Goal: Navigation & Orientation: Understand site structure

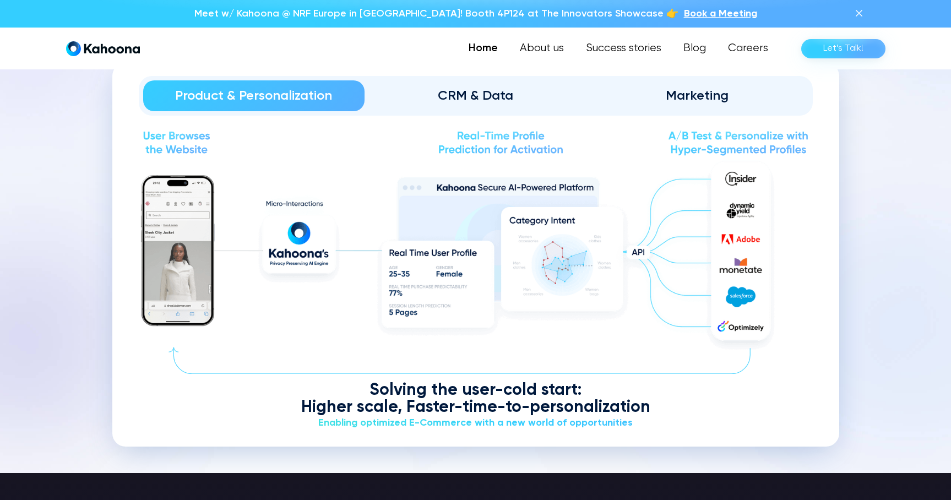
scroll to position [1340, 0]
click at [508, 97] on div "CRM & Data" at bounding box center [475, 96] width 191 height 18
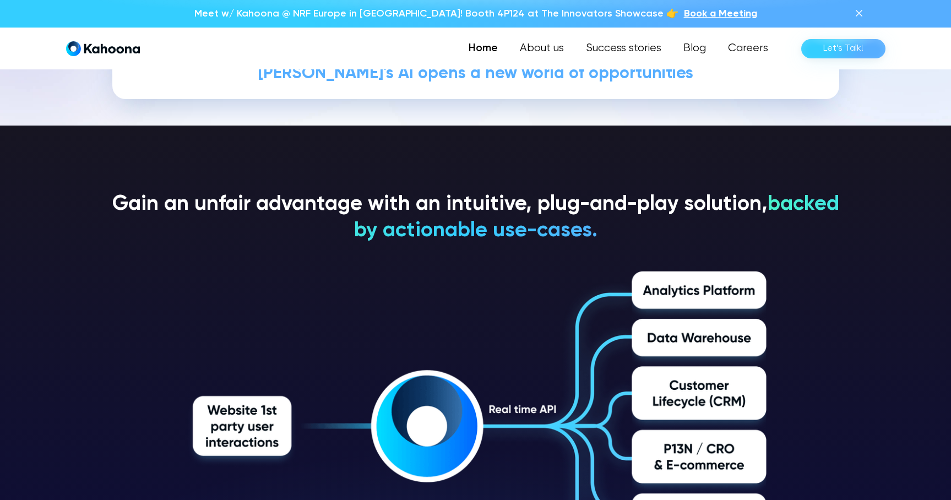
scroll to position [1629, 0]
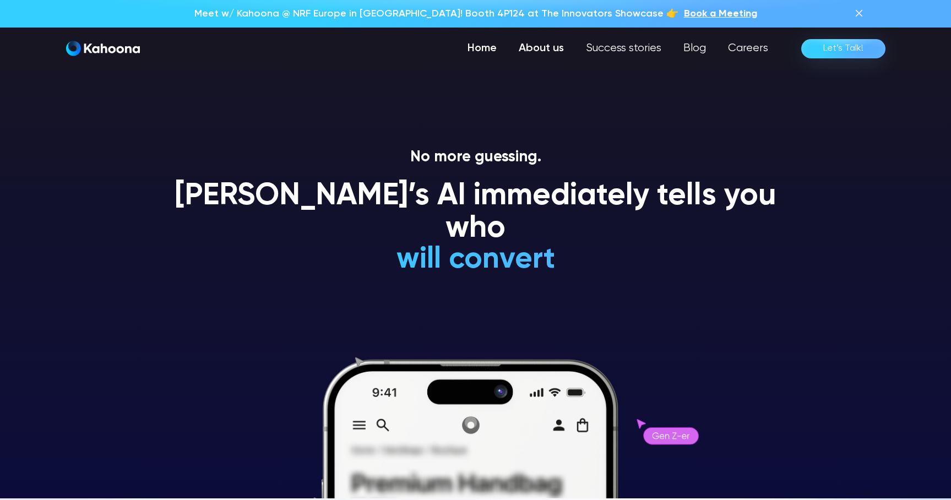
click at [562, 47] on link "About us" at bounding box center [541, 48] width 67 height 22
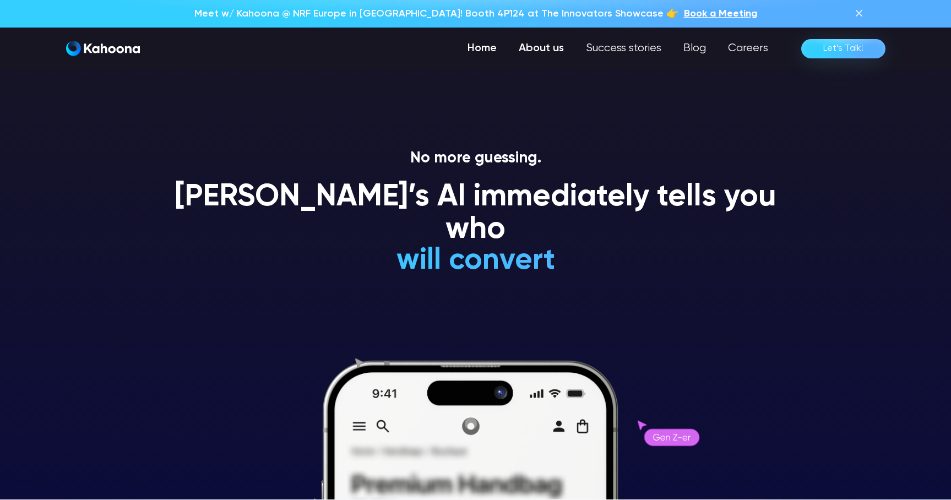
scroll to position [0, 0]
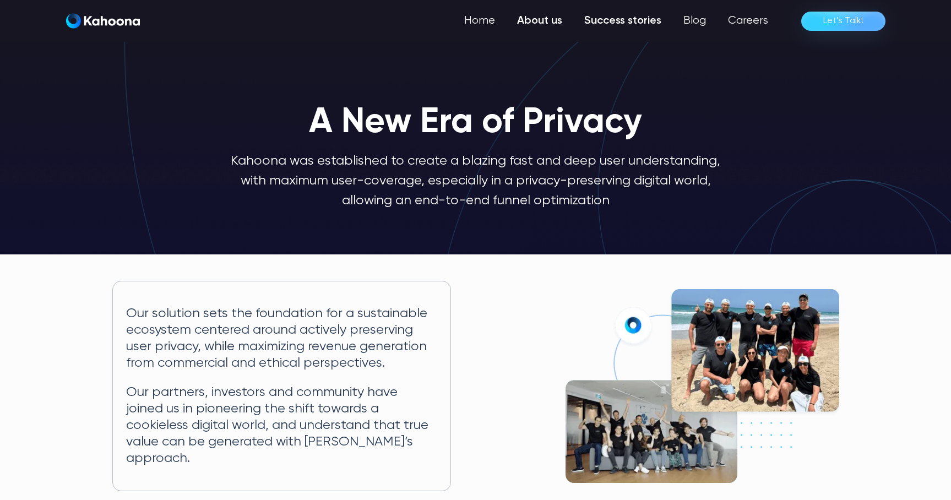
click at [610, 19] on link "Success stories" at bounding box center [622, 21] width 99 height 22
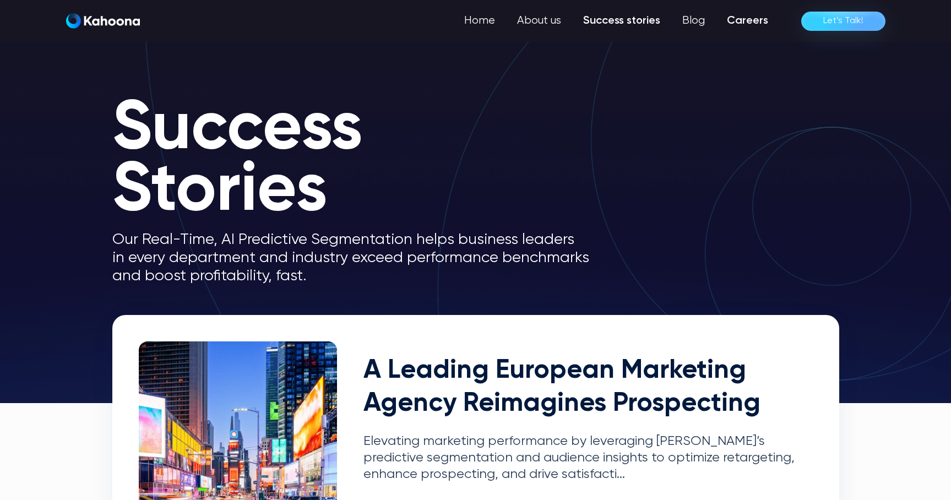
click at [746, 23] on link "Careers" at bounding box center [747, 21] width 63 height 22
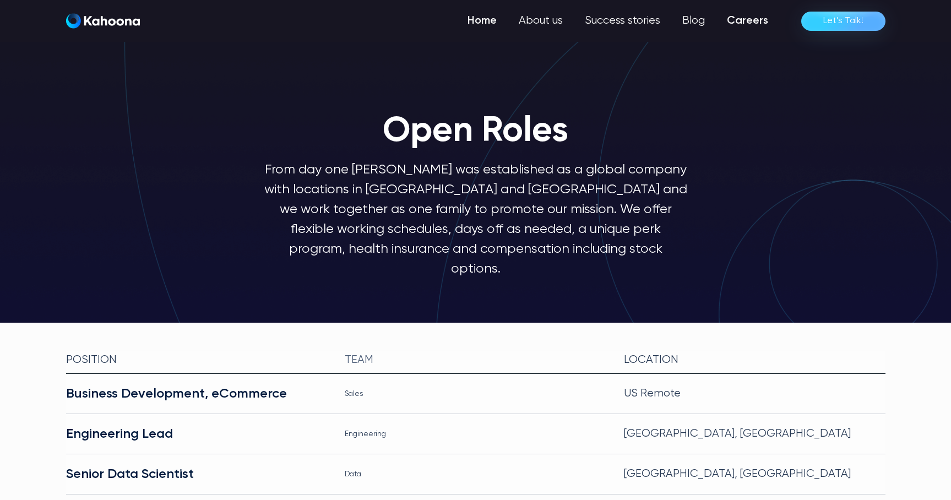
click at [502, 23] on link "Home" at bounding box center [481, 21] width 51 height 22
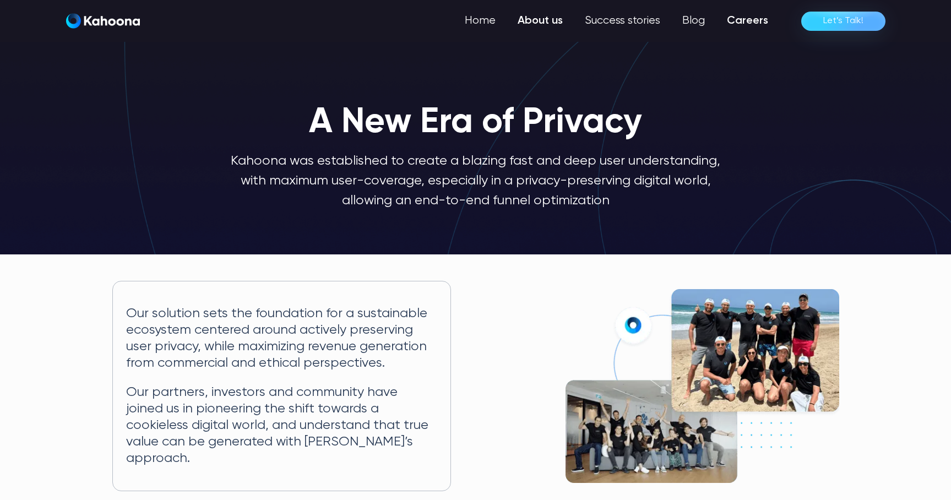
click at [732, 28] on link "Careers" at bounding box center [747, 21] width 63 height 22
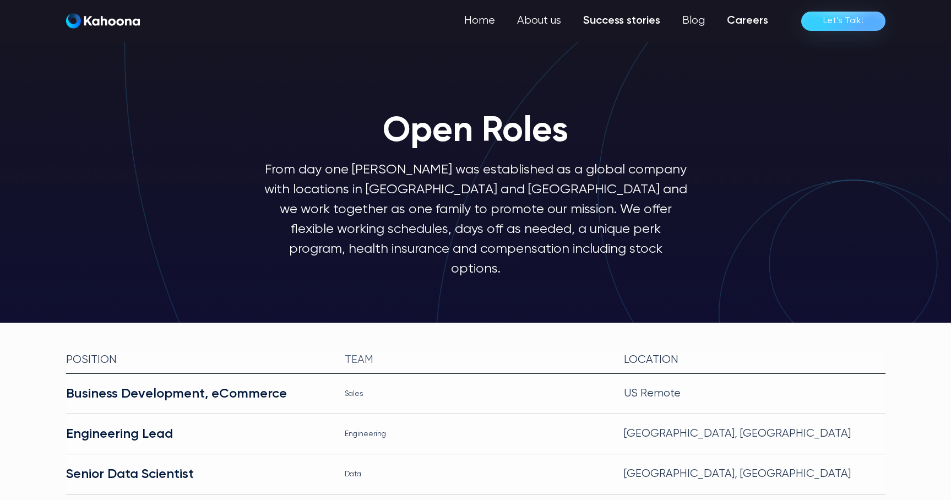
click at [644, 28] on link "Success stories" at bounding box center [621, 21] width 99 height 22
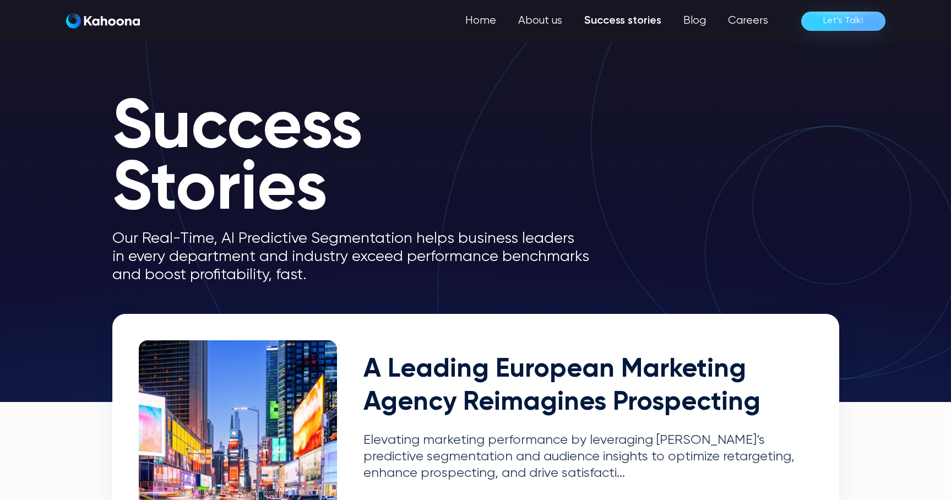
scroll to position [1, 0]
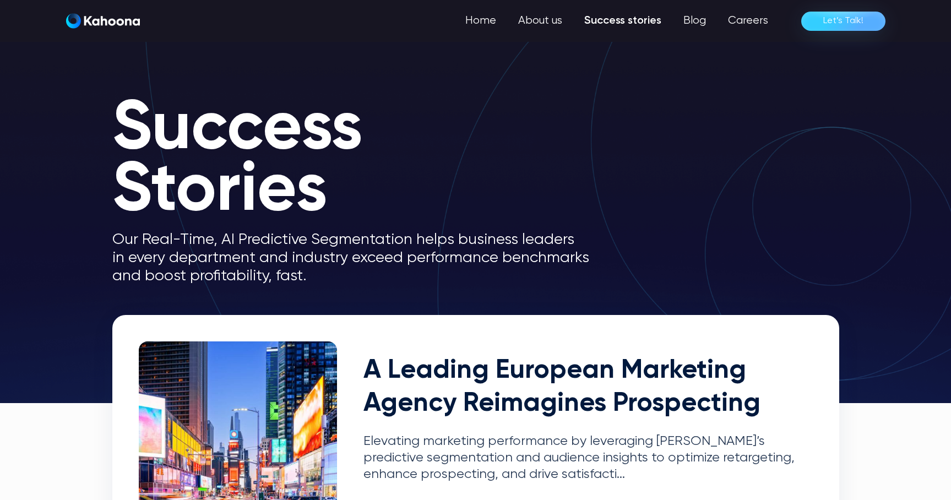
click at [139, 20] on div "Home About us Success stories Blog Careers Let’s Talk!" at bounding box center [475, 21] width 819 height 22
click at [135, 21] on img "home" at bounding box center [103, 20] width 74 height 15
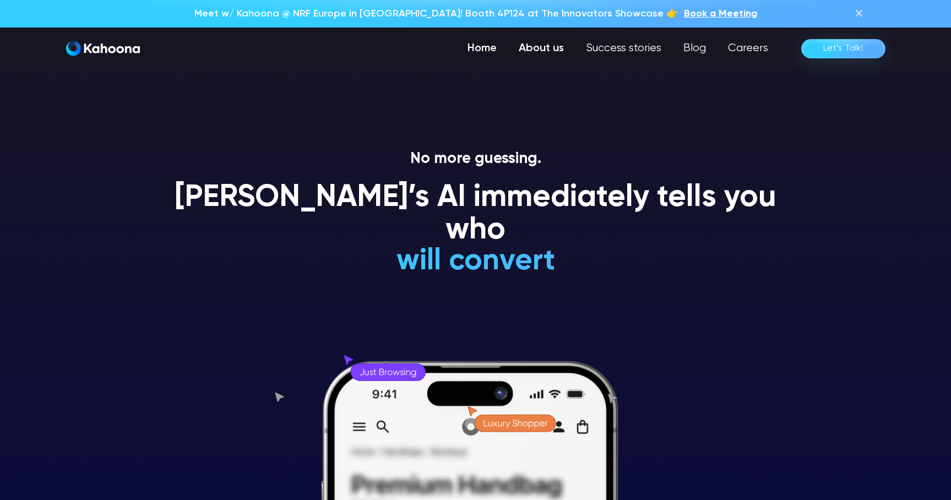
click at [539, 57] on link "About us" at bounding box center [541, 48] width 67 height 22
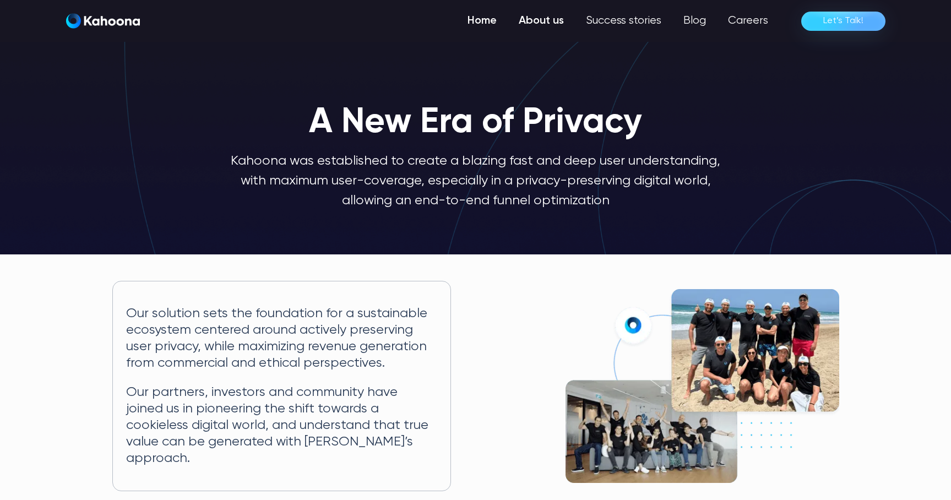
click at [493, 27] on link "Home" at bounding box center [481, 21] width 51 height 22
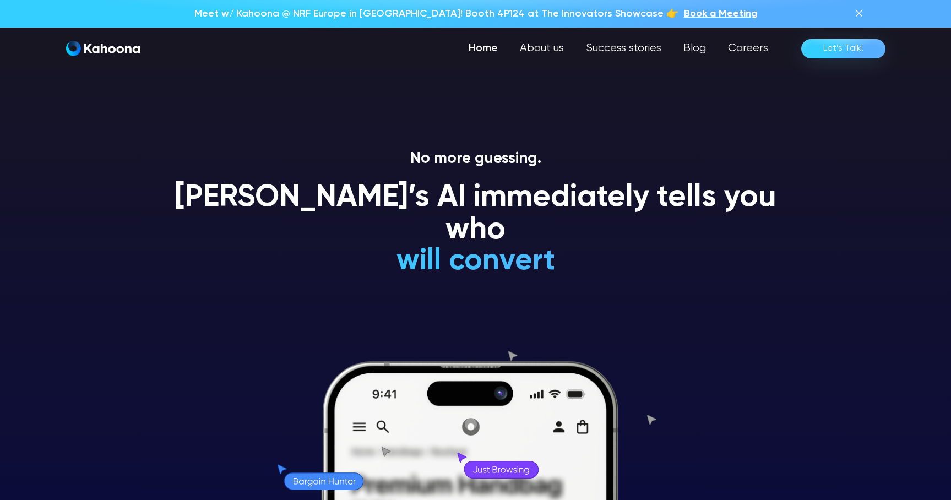
click at [96, 53] on img "home" at bounding box center [103, 48] width 74 height 15
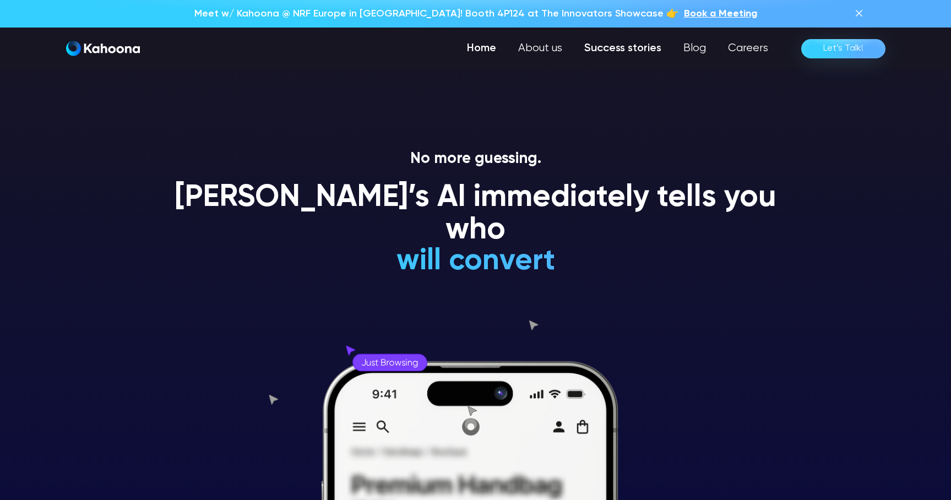
click at [633, 54] on link "Success stories" at bounding box center [622, 48] width 99 height 22
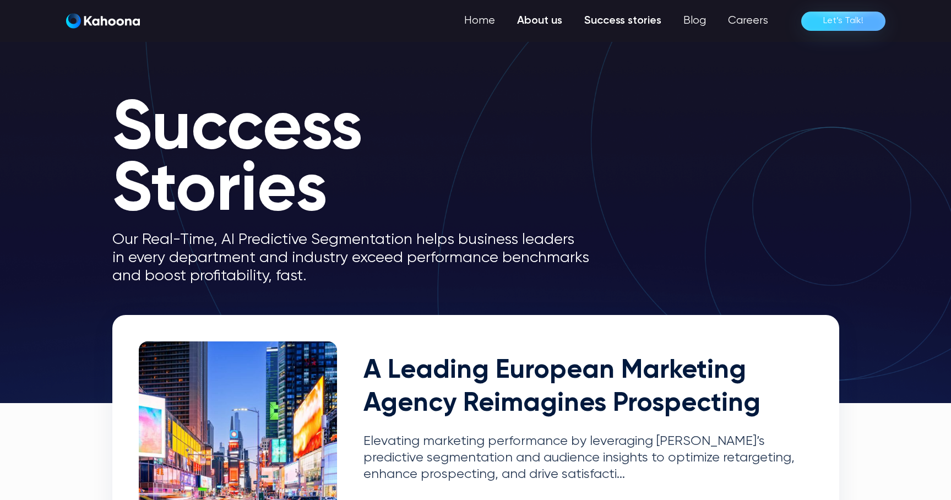
click at [550, 25] on link "About us" at bounding box center [539, 21] width 67 height 22
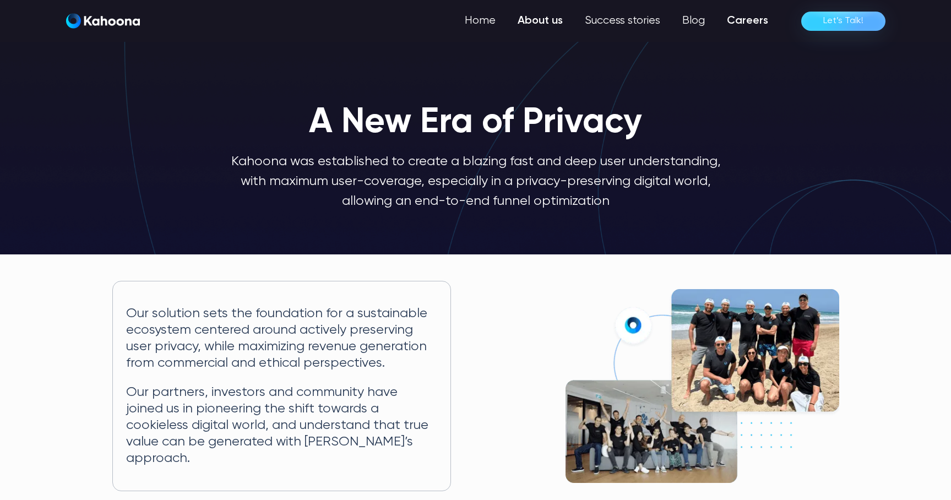
click at [731, 25] on link "Careers" at bounding box center [747, 21] width 63 height 22
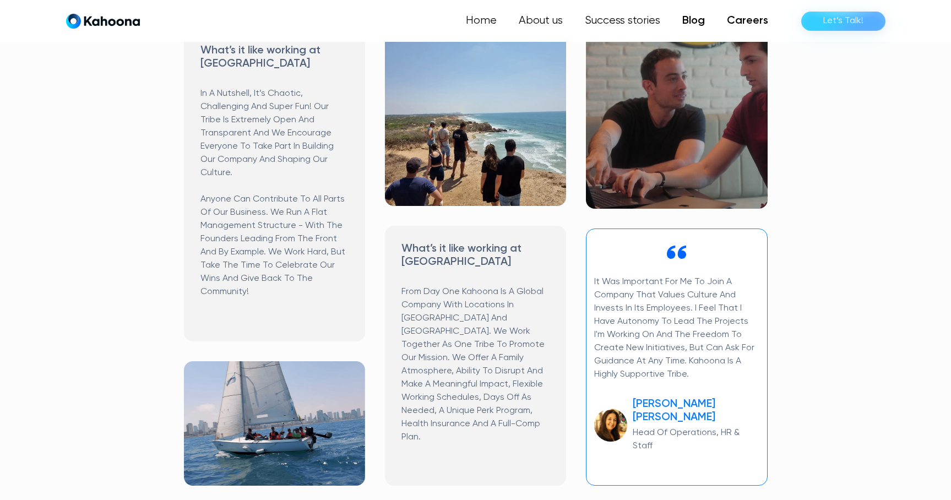
scroll to position [527, 0]
click at [693, 23] on link "Blog" at bounding box center [693, 21] width 45 height 22
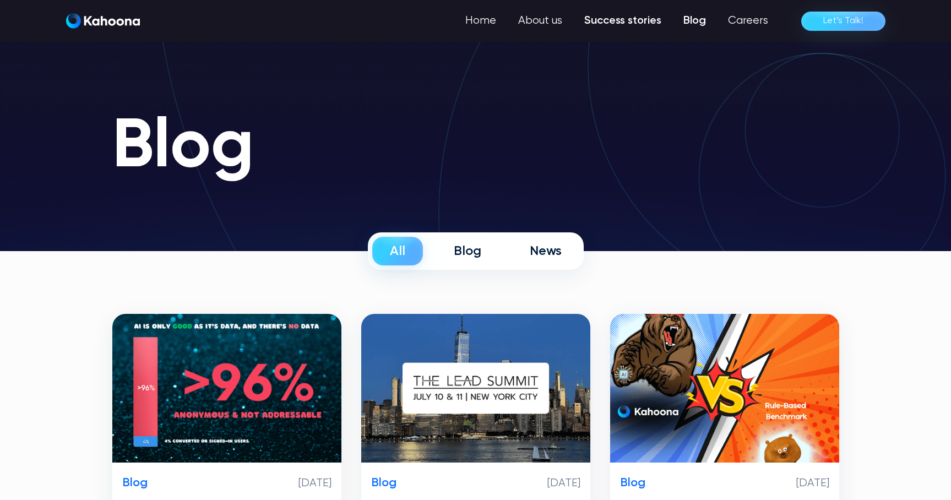
click at [637, 22] on link "Success stories" at bounding box center [622, 21] width 99 height 22
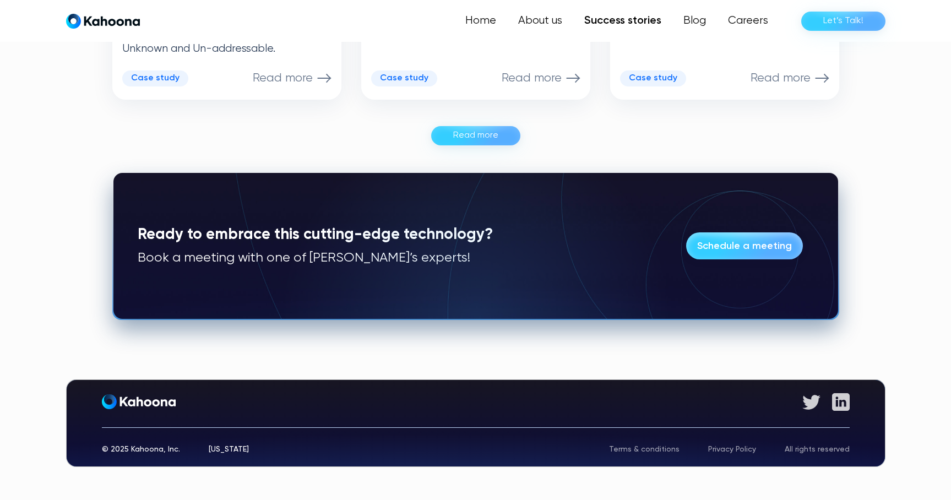
scroll to position [816, 0]
click at [490, 135] on div "Read more" at bounding box center [475, 136] width 45 height 18
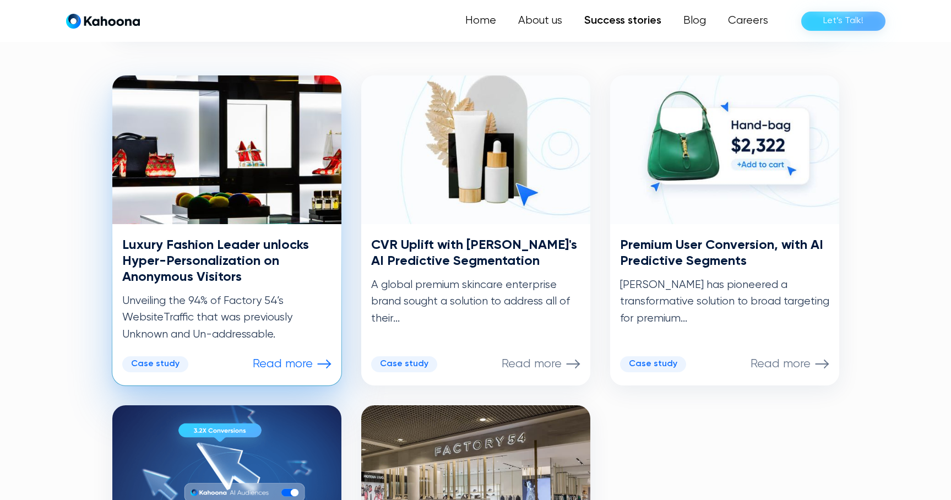
scroll to position [530, 0]
click at [290, 368] on p "Read more" at bounding box center [283, 364] width 60 height 14
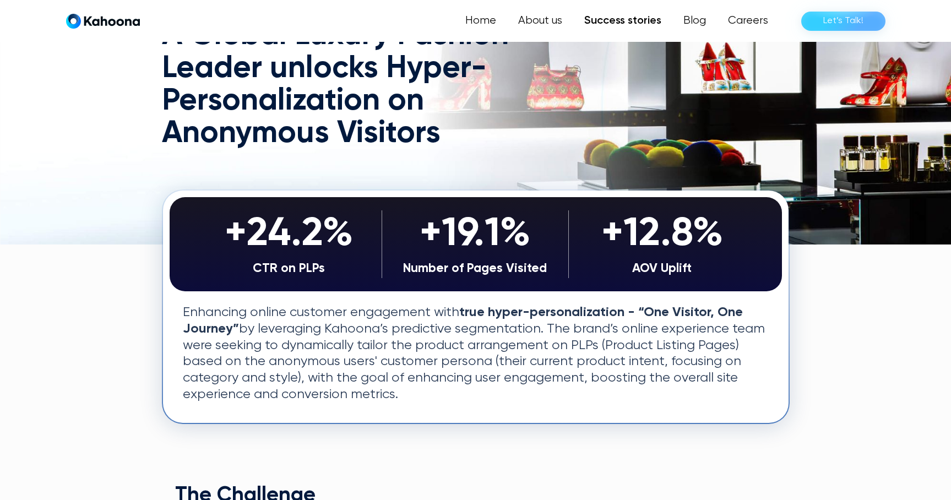
scroll to position [107, 0]
